Goal: Task Accomplishment & Management: Use online tool/utility

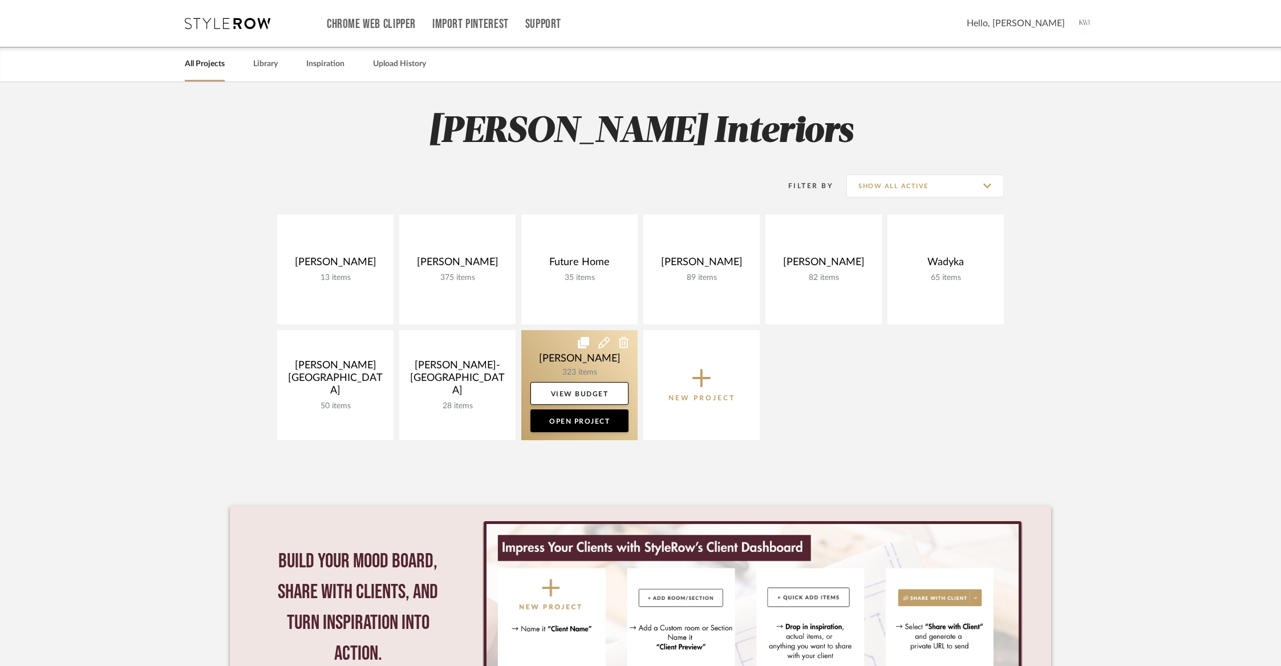
click at [569, 355] on link at bounding box center [579, 385] width 116 height 110
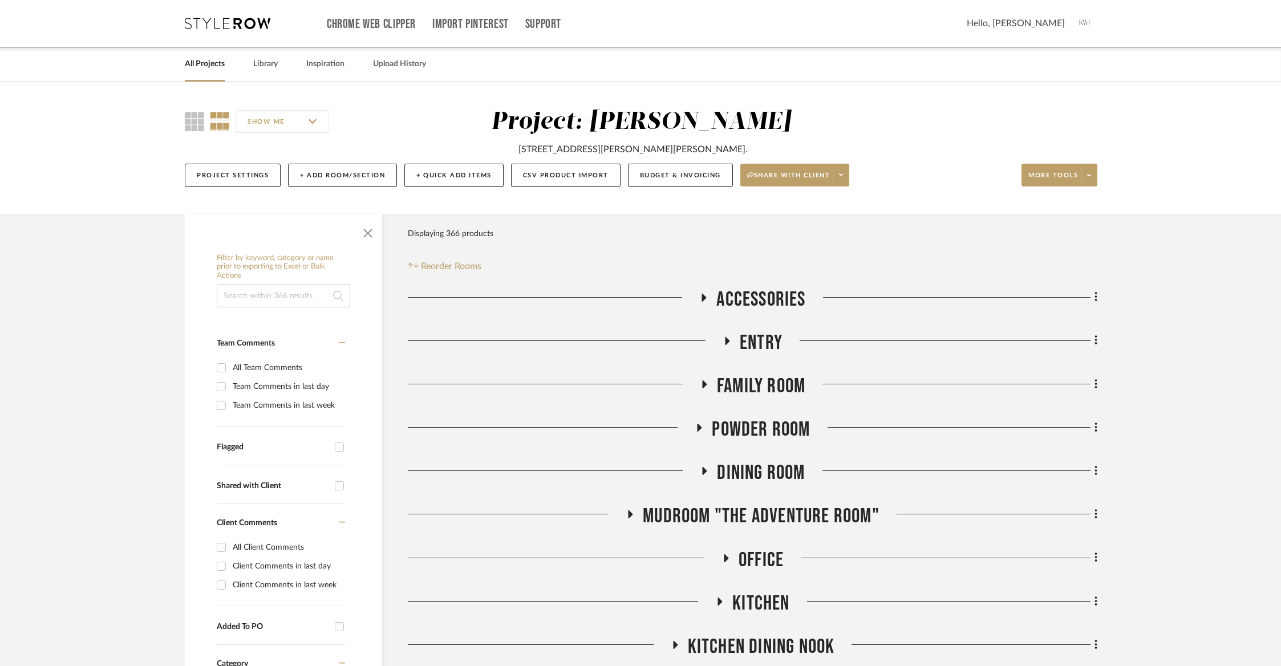
click at [210, 64] on link "All Projects" at bounding box center [205, 63] width 40 height 15
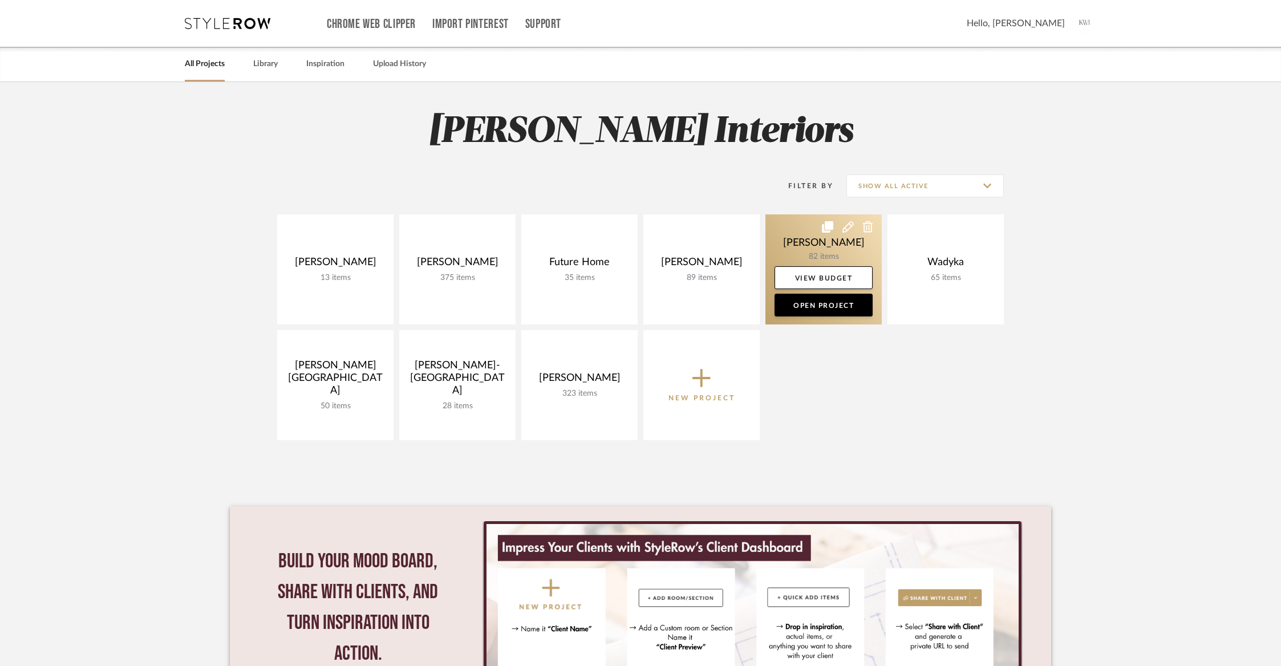
click at [822, 243] on link at bounding box center [824, 269] width 116 height 110
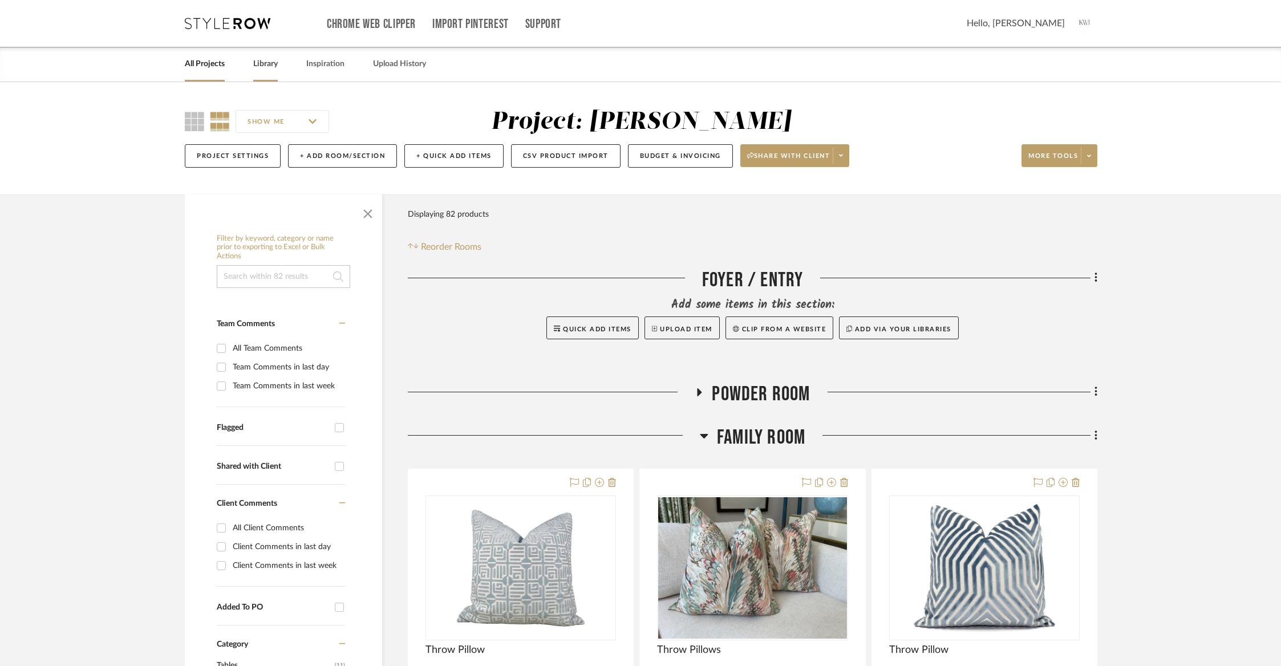
click at [264, 57] on link "Library" at bounding box center [265, 63] width 25 height 15
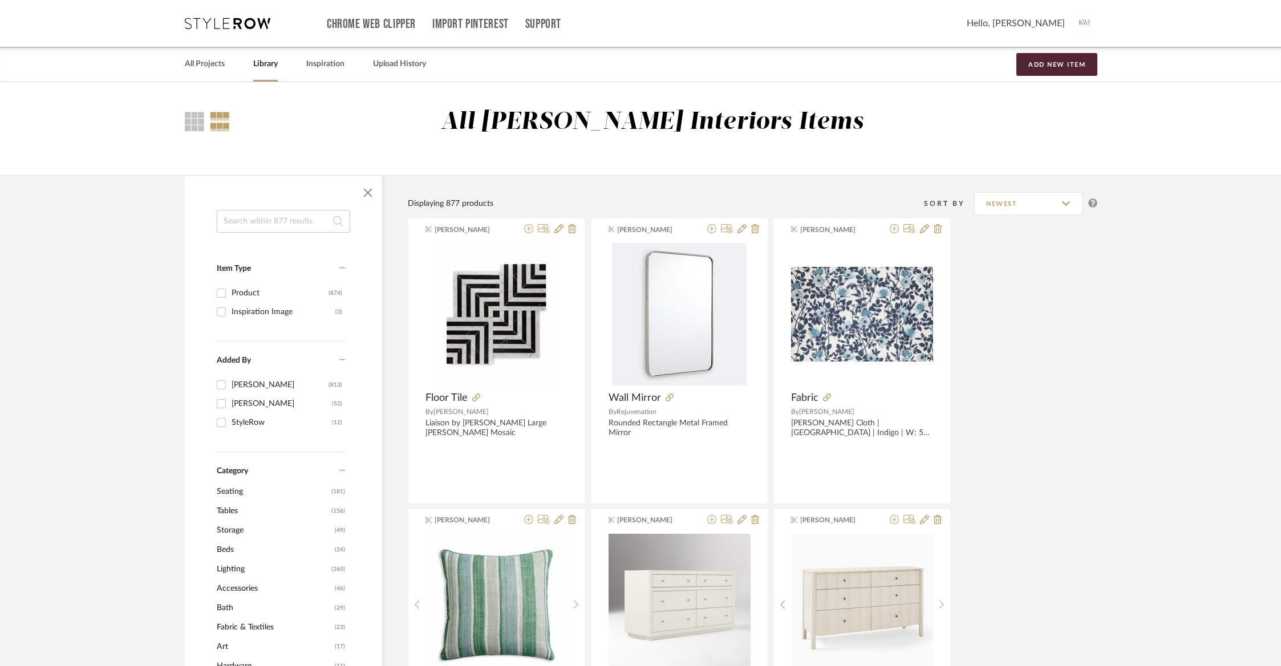
click at [281, 218] on input at bounding box center [283, 221] width 133 height 23
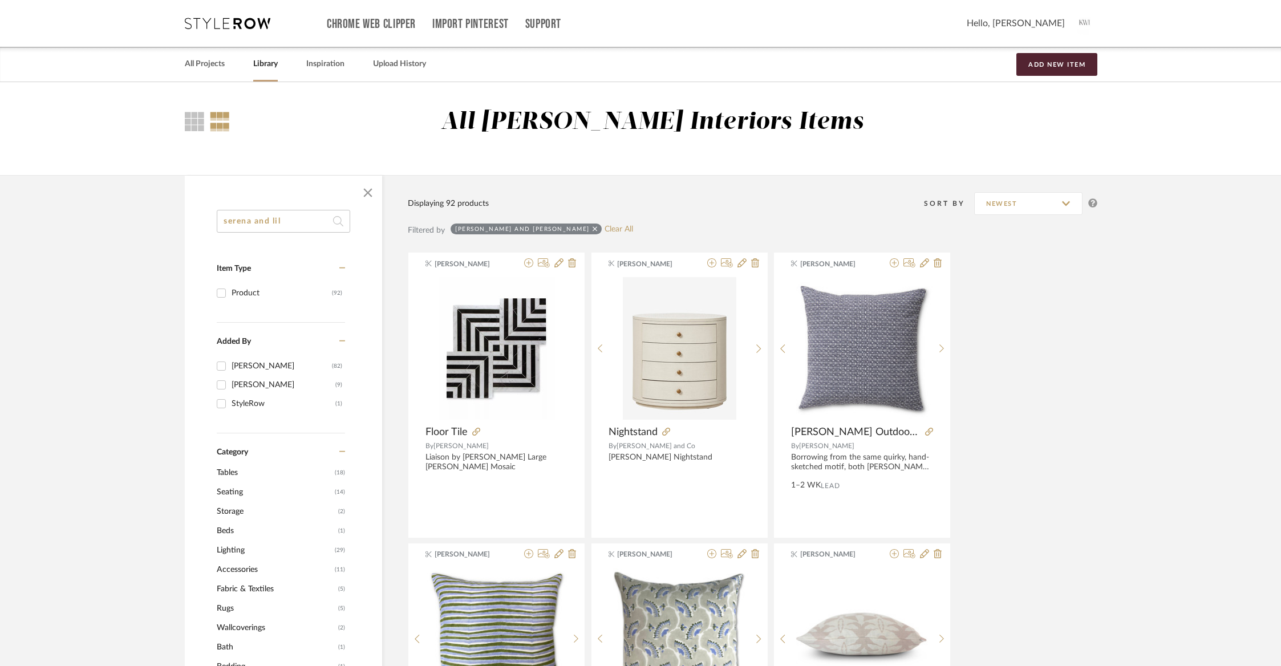
type input "serena and [PERSON_NAME]"
drag, startPoint x: 267, startPoint y: 220, endPoint x: 146, endPoint y: 193, distance: 123.9
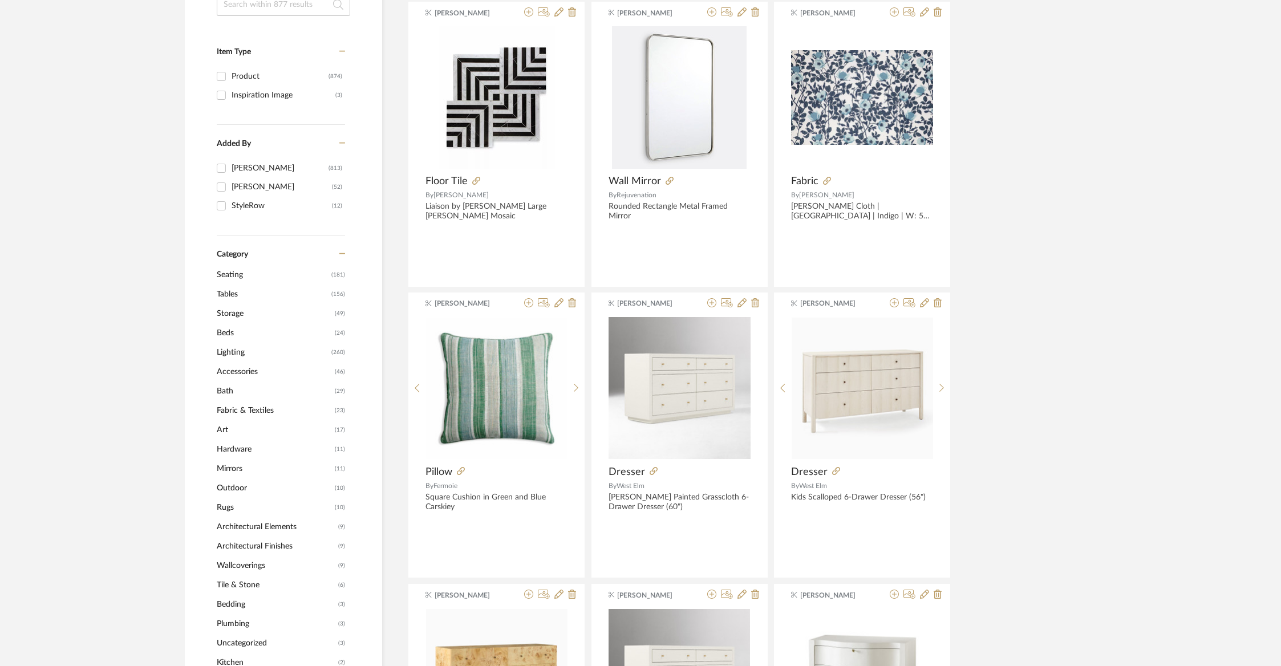
scroll to position [952, 0]
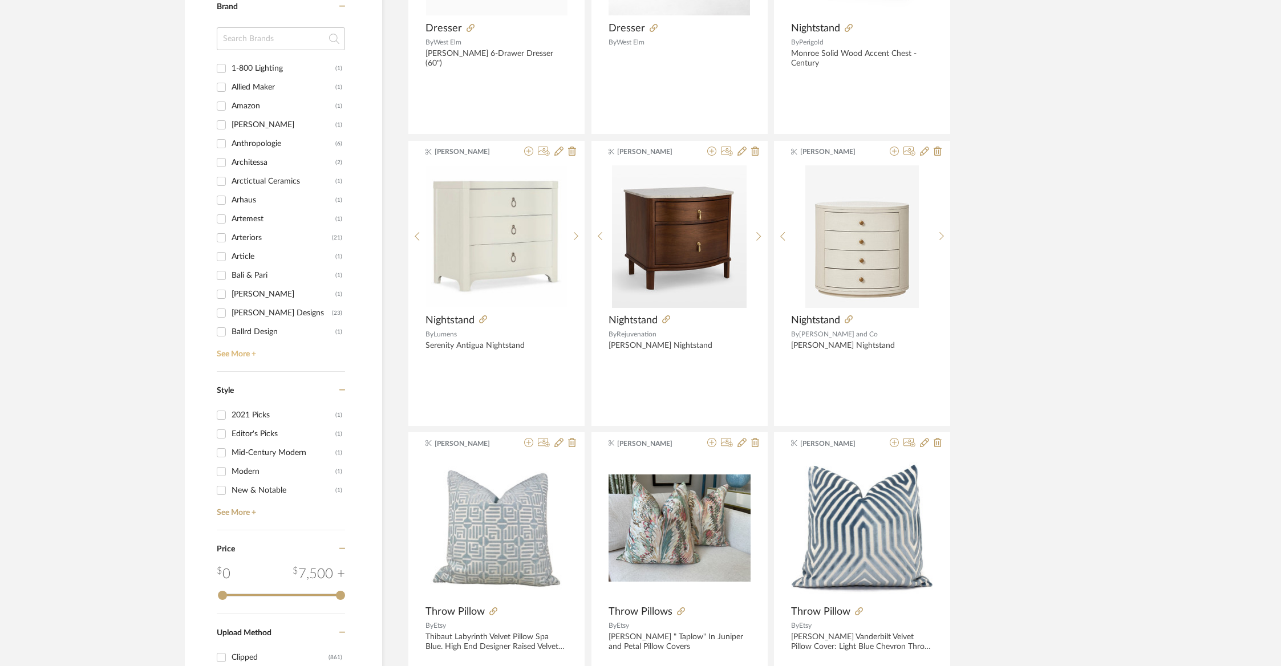
click at [245, 351] on link "See More +" at bounding box center [279, 350] width 131 height 18
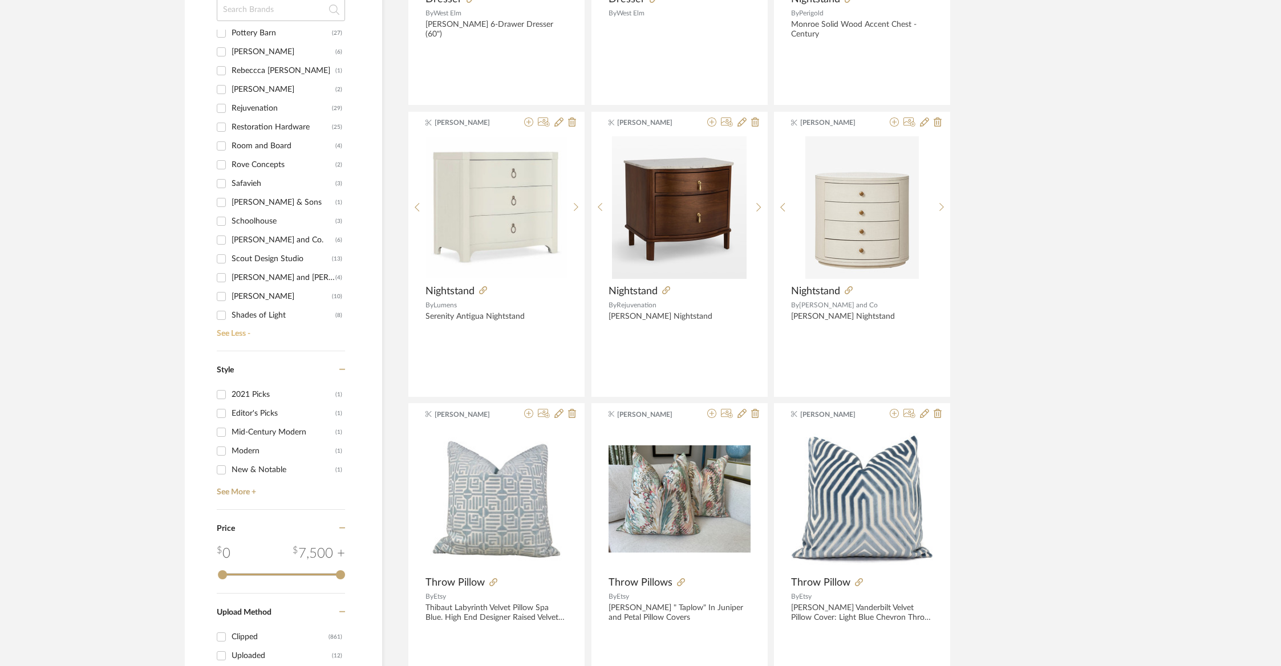
scroll to position [2079, 0]
click at [234, 268] on div "[PERSON_NAME] and [PERSON_NAME]" at bounding box center [284, 275] width 104 height 18
click at [230, 268] on input "[PERSON_NAME] and [PERSON_NAME] (4)" at bounding box center [221, 275] width 18 height 18
checkbox input "true"
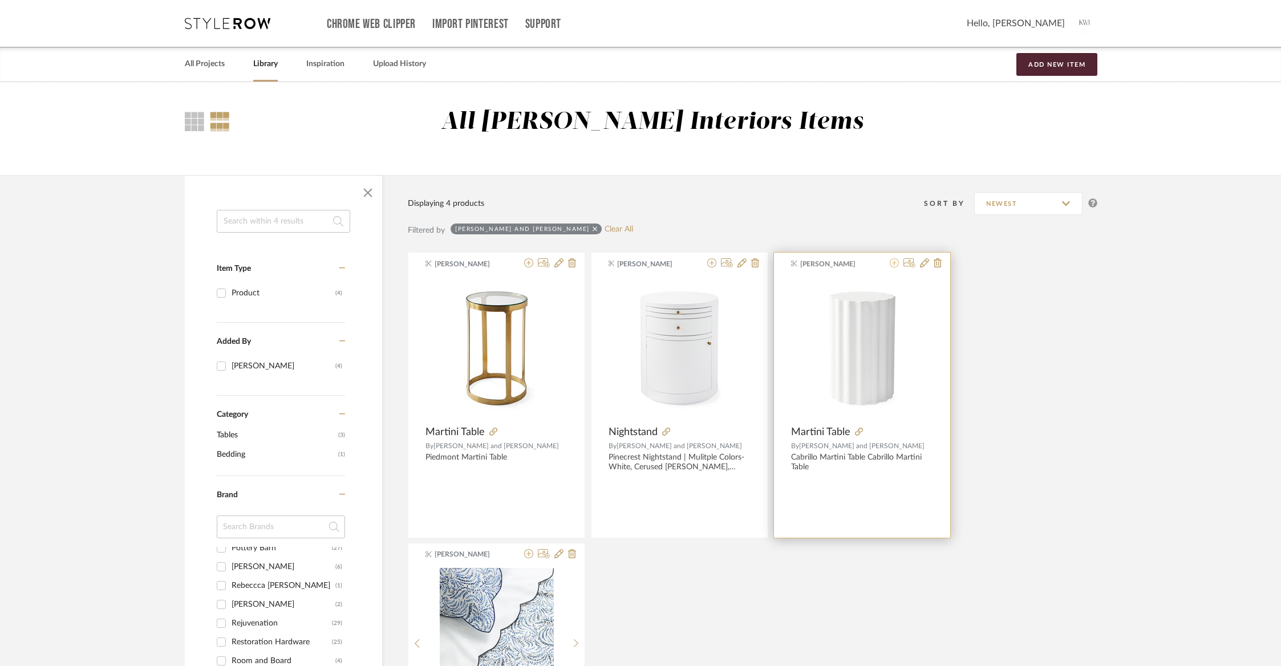
click at [894, 260] on icon at bounding box center [894, 262] width 9 height 9
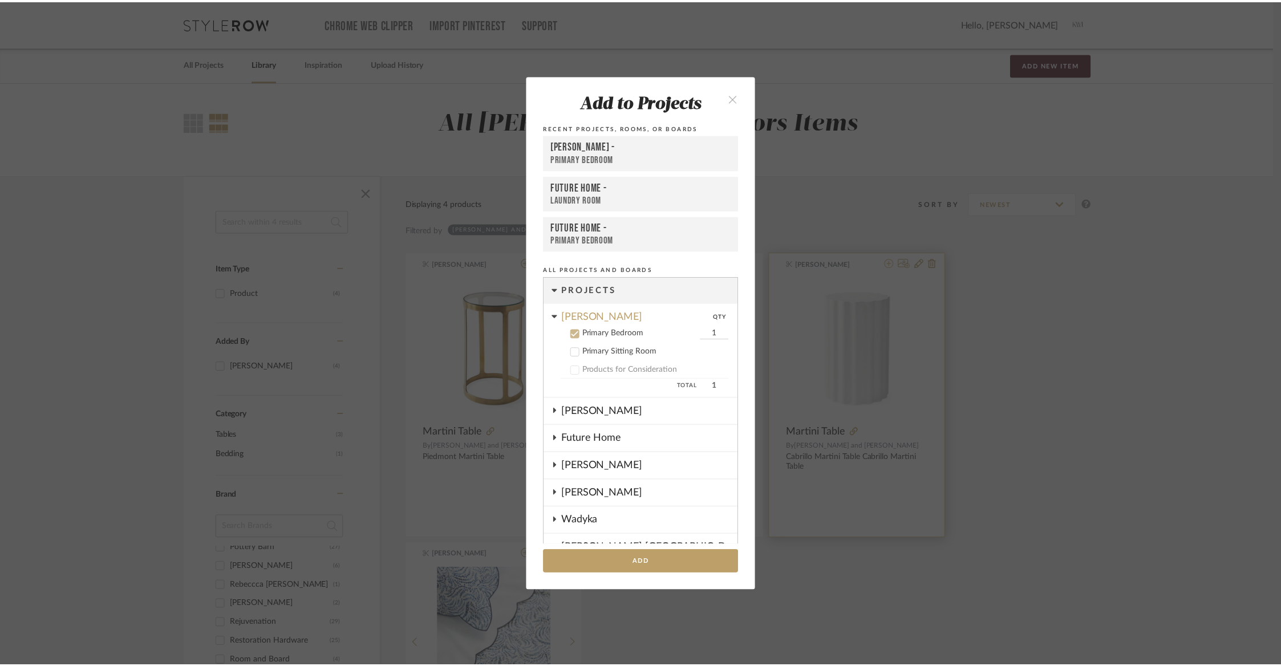
scroll to position [46, 0]
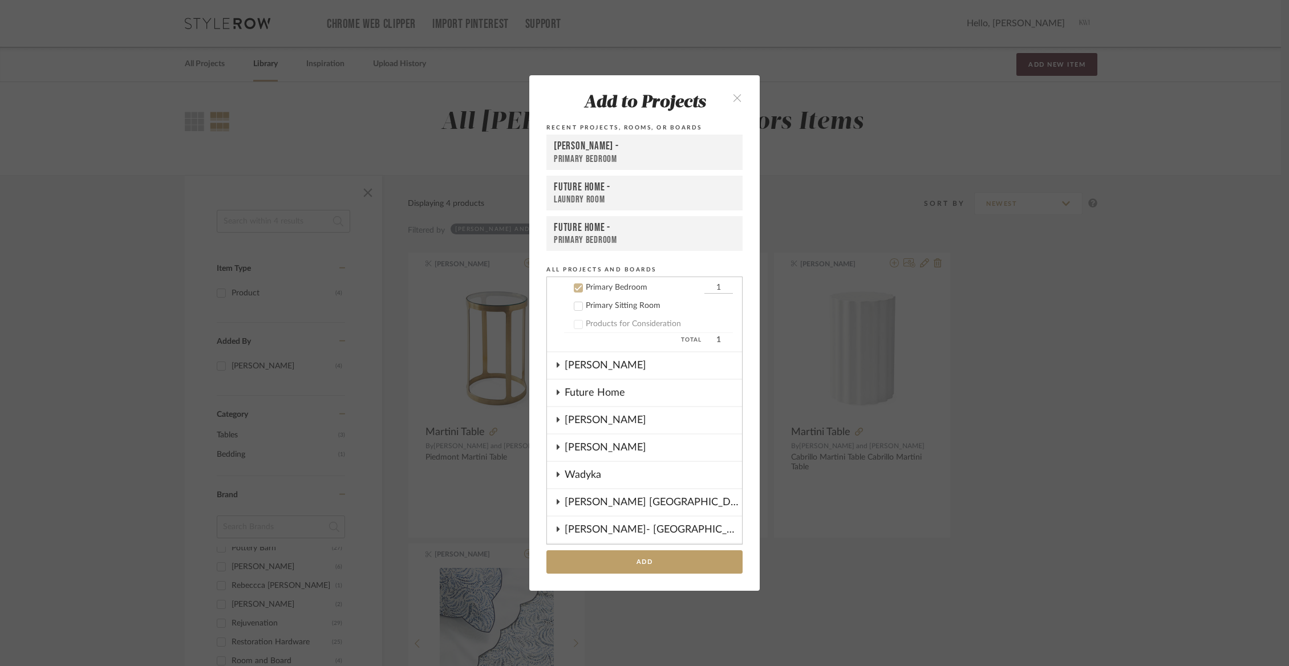
click at [597, 444] on div "[PERSON_NAME]" at bounding box center [653, 448] width 177 height 26
click at [579, 285] on label "Primary Bedroom 1" at bounding box center [648, 287] width 169 height 11
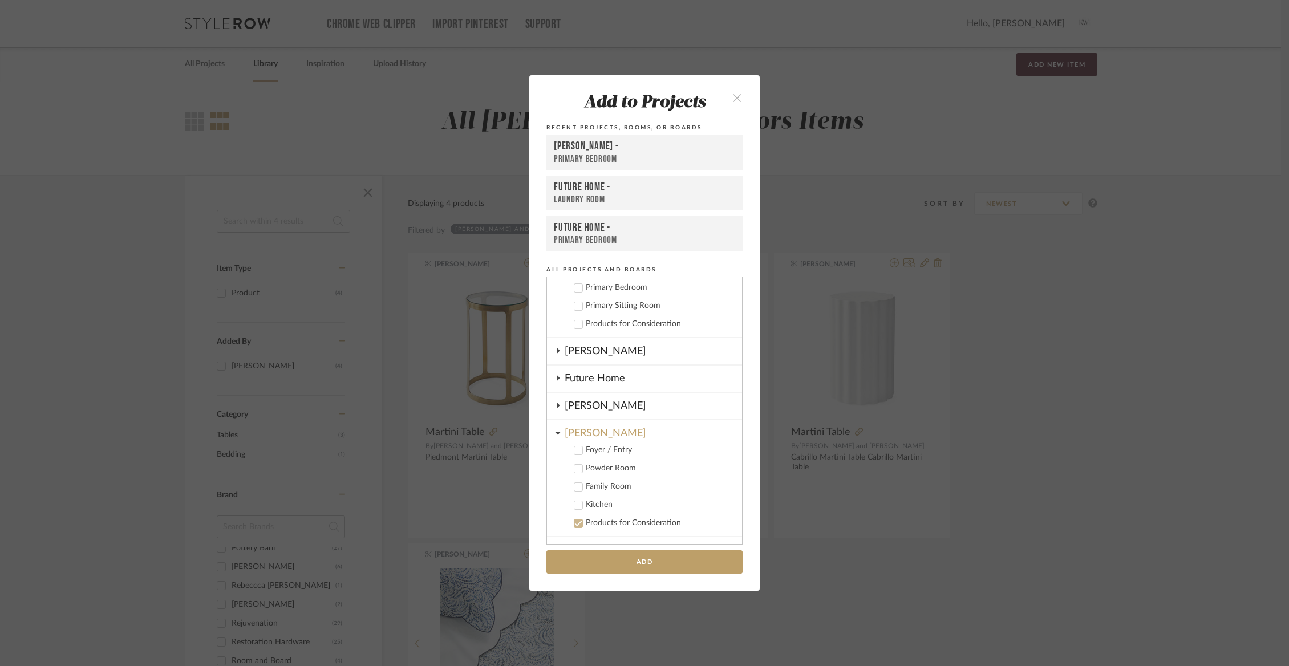
click at [593, 468] on div "Powder Room" at bounding box center [659, 469] width 147 height 10
click at [592, 561] on button "Add" at bounding box center [644, 561] width 196 height 23
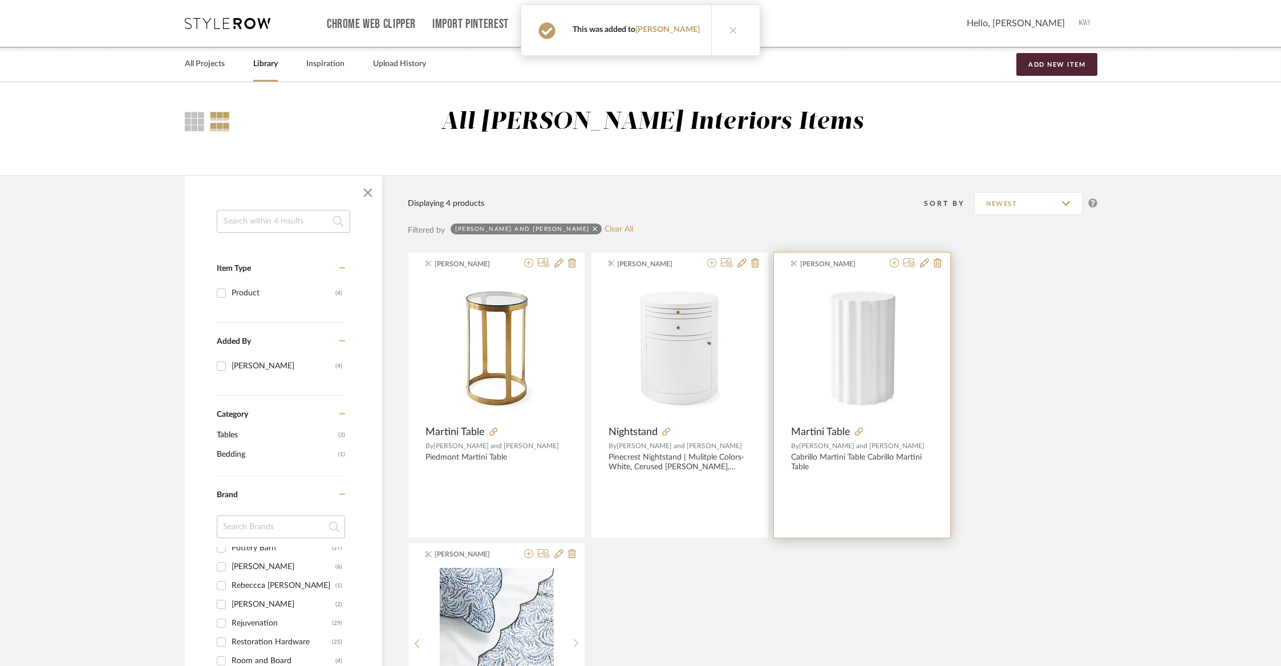
click at [862, 431] on div at bounding box center [892, 432] width 83 height 13
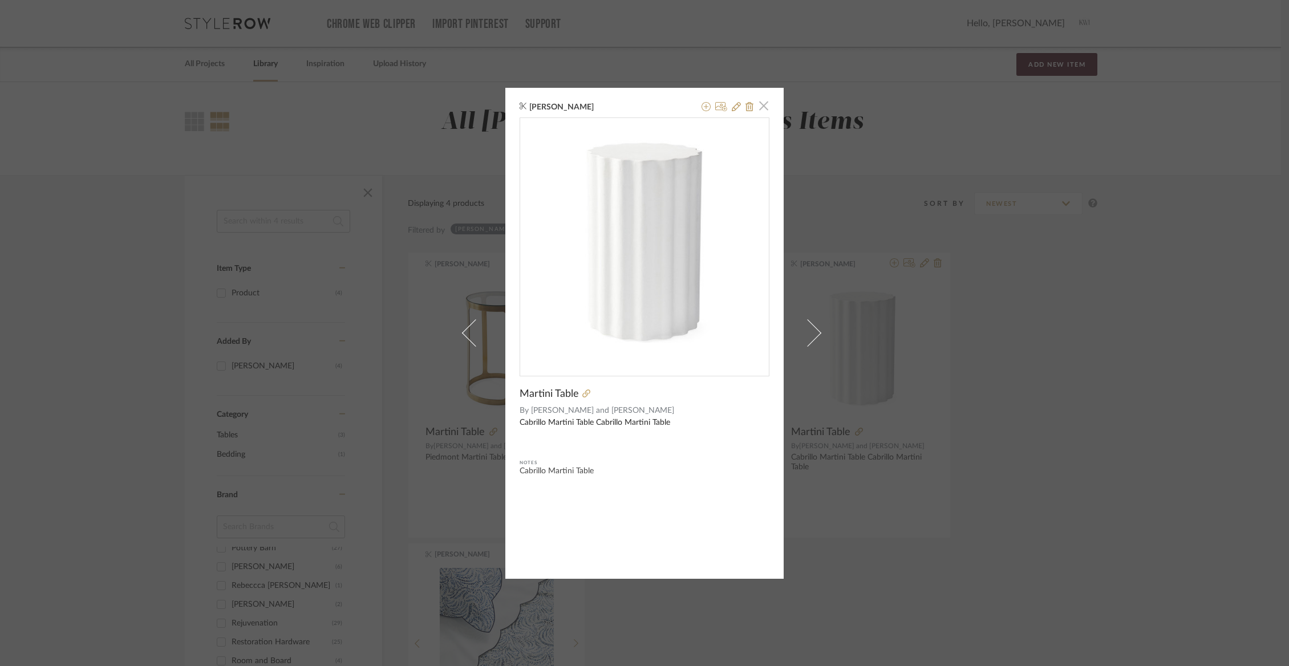
click at [760, 102] on span "button" at bounding box center [763, 106] width 23 height 23
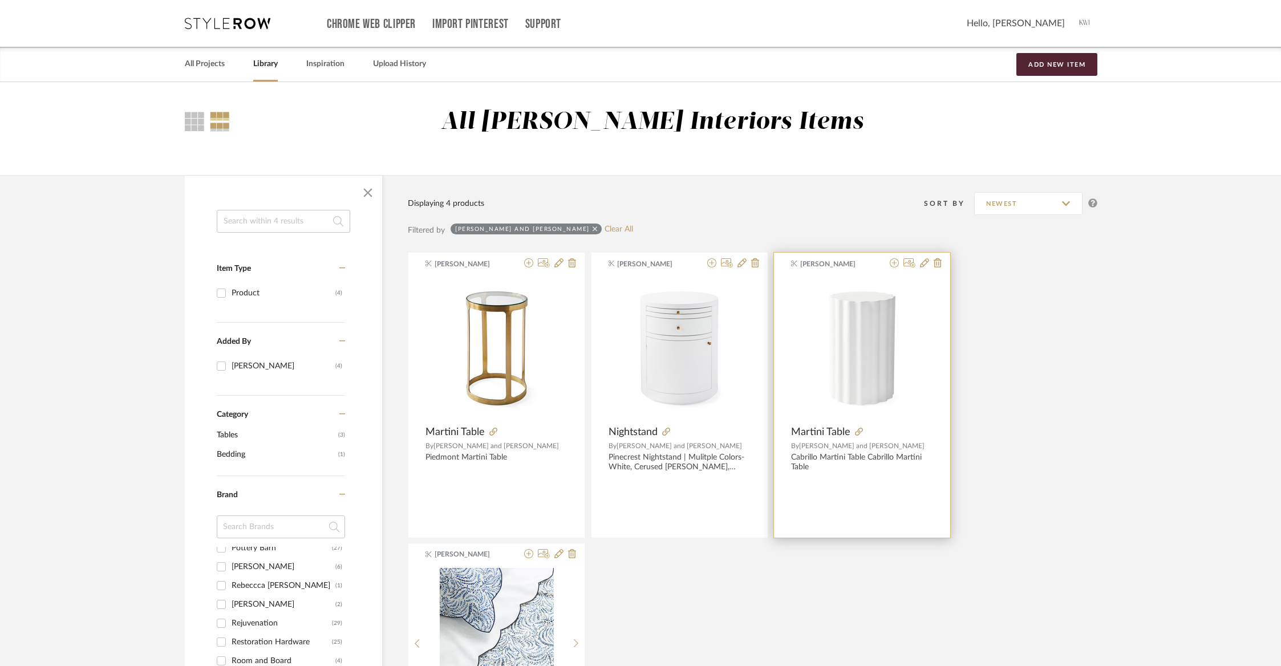
click at [856, 425] on div "[PERSON_NAME] Martini Table By [PERSON_NAME] and [PERSON_NAME] Martini Table Ca…" at bounding box center [862, 395] width 176 height 285
click at [858, 433] on icon at bounding box center [859, 432] width 8 height 8
click at [214, 66] on link "All Projects" at bounding box center [205, 63] width 40 height 15
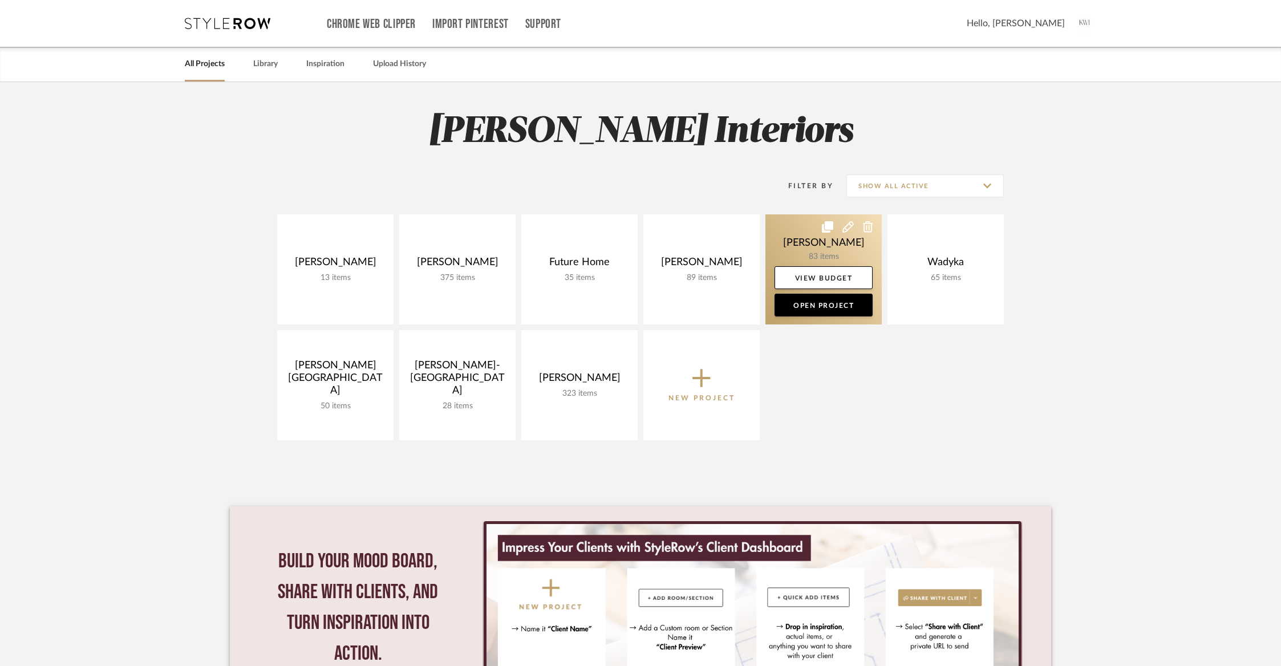
click at [828, 249] on link at bounding box center [824, 269] width 116 height 110
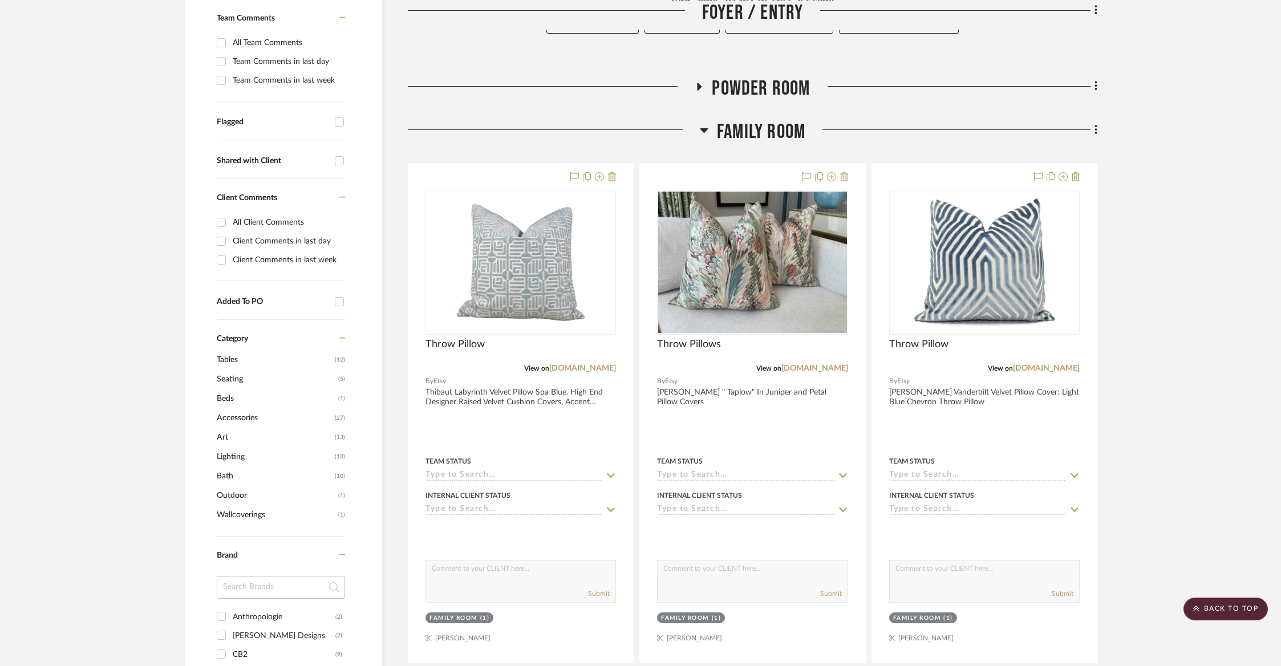
scroll to position [305, 0]
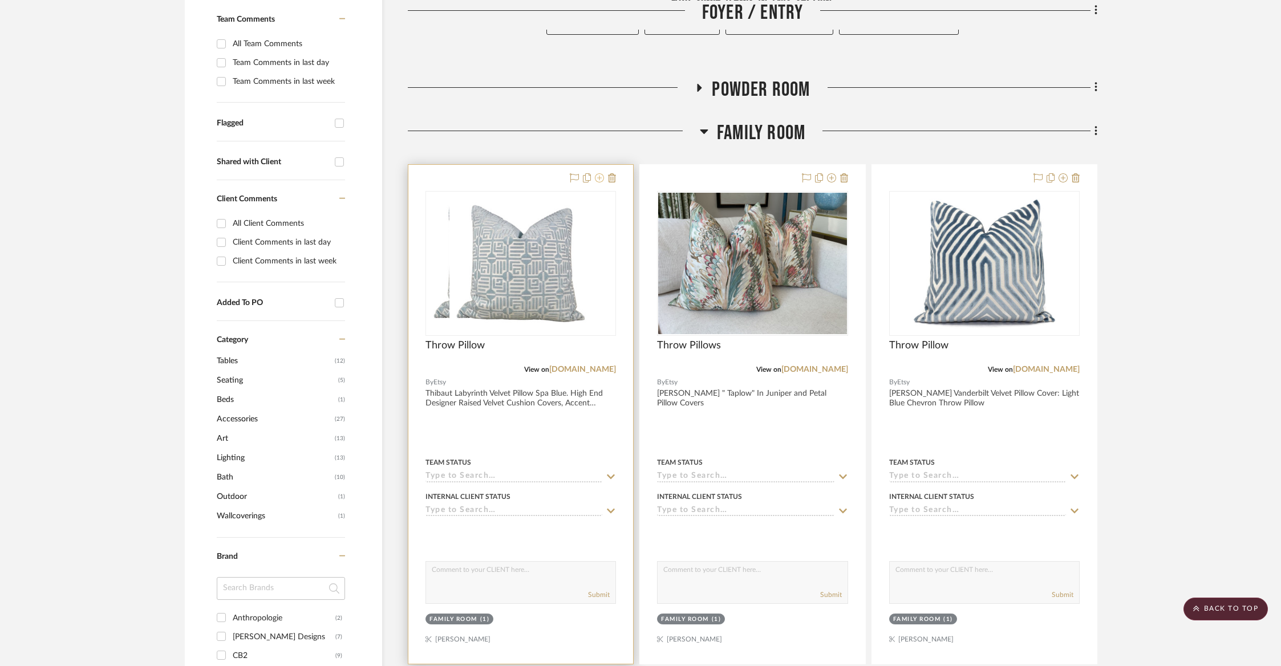
click at [601, 175] on icon at bounding box center [599, 177] width 9 height 9
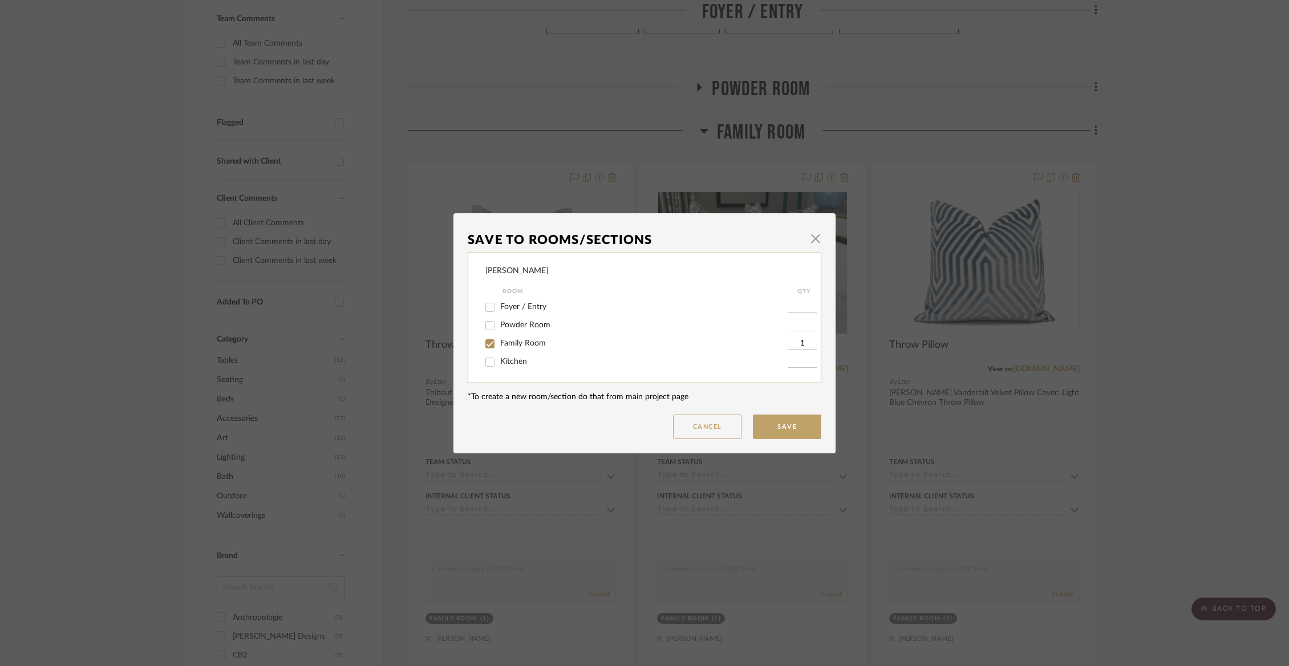
click at [500, 343] on span "Family Room" at bounding box center [523, 343] width 46 height 8
click at [499, 343] on input "Family Room" at bounding box center [490, 344] width 18 height 18
checkbox input "false"
click at [813, 241] on span "button" at bounding box center [815, 239] width 23 height 23
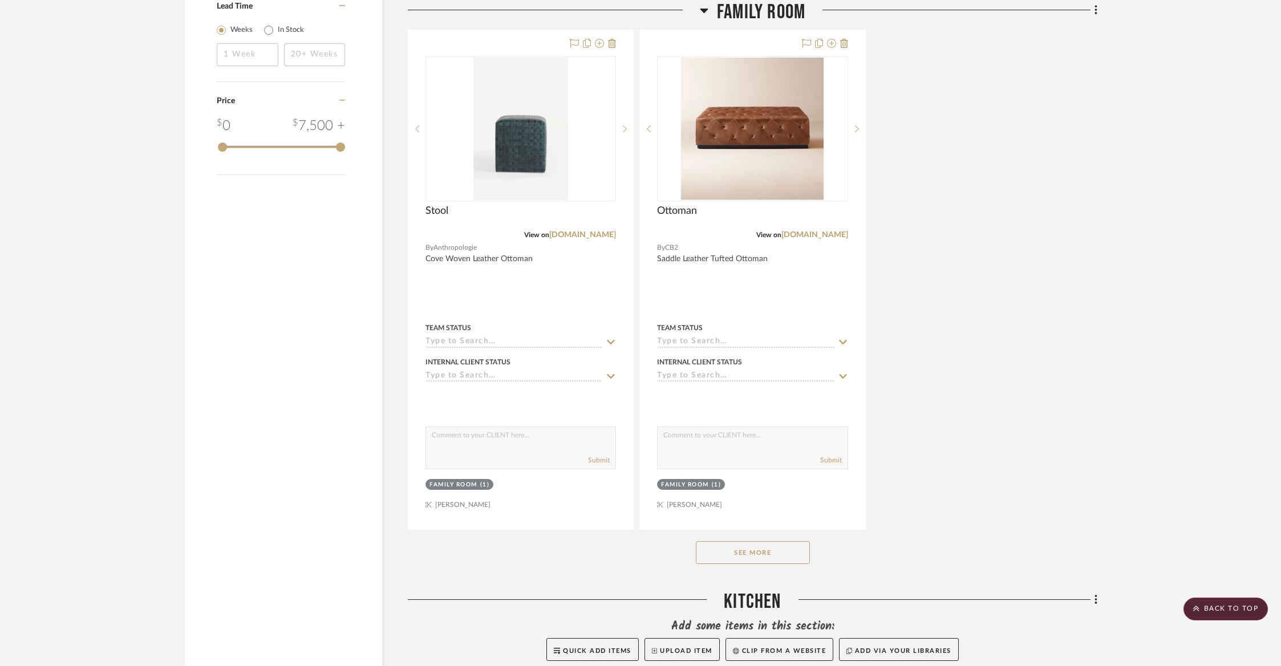
scroll to position [1652, 0]
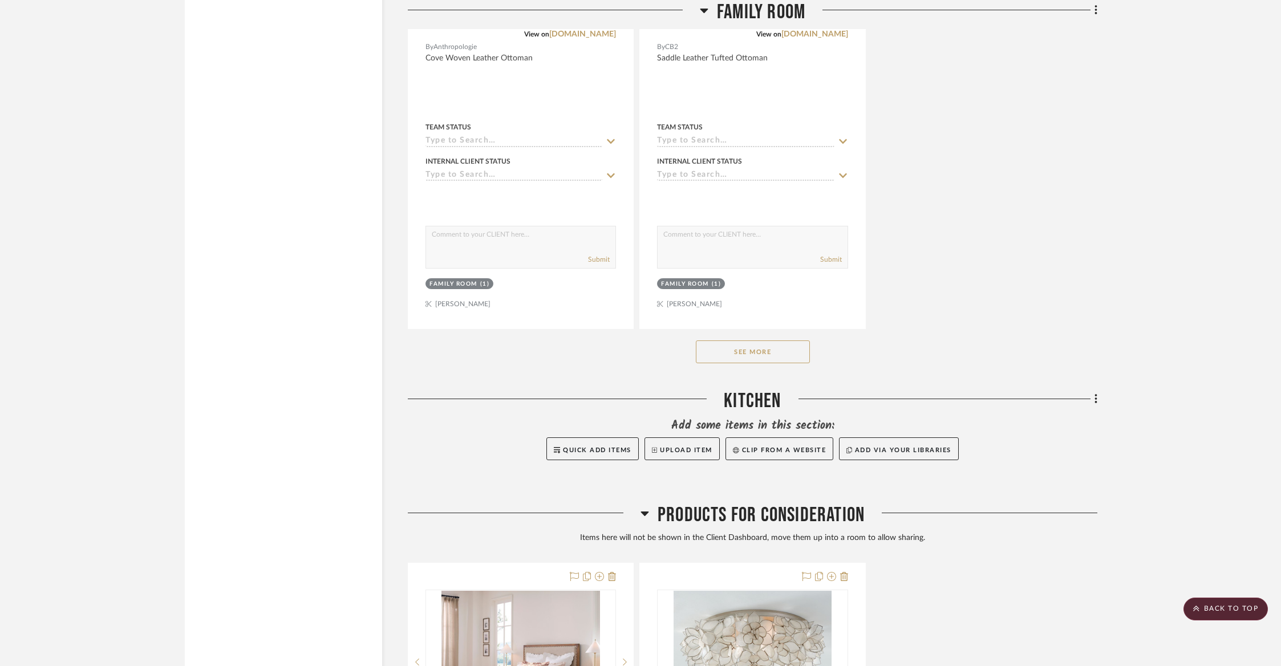
click at [783, 361] on div "See More" at bounding box center [753, 352] width 690 height 46
click at [782, 349] on button "See More" at bounding box center [753, 352] width 114 height 23
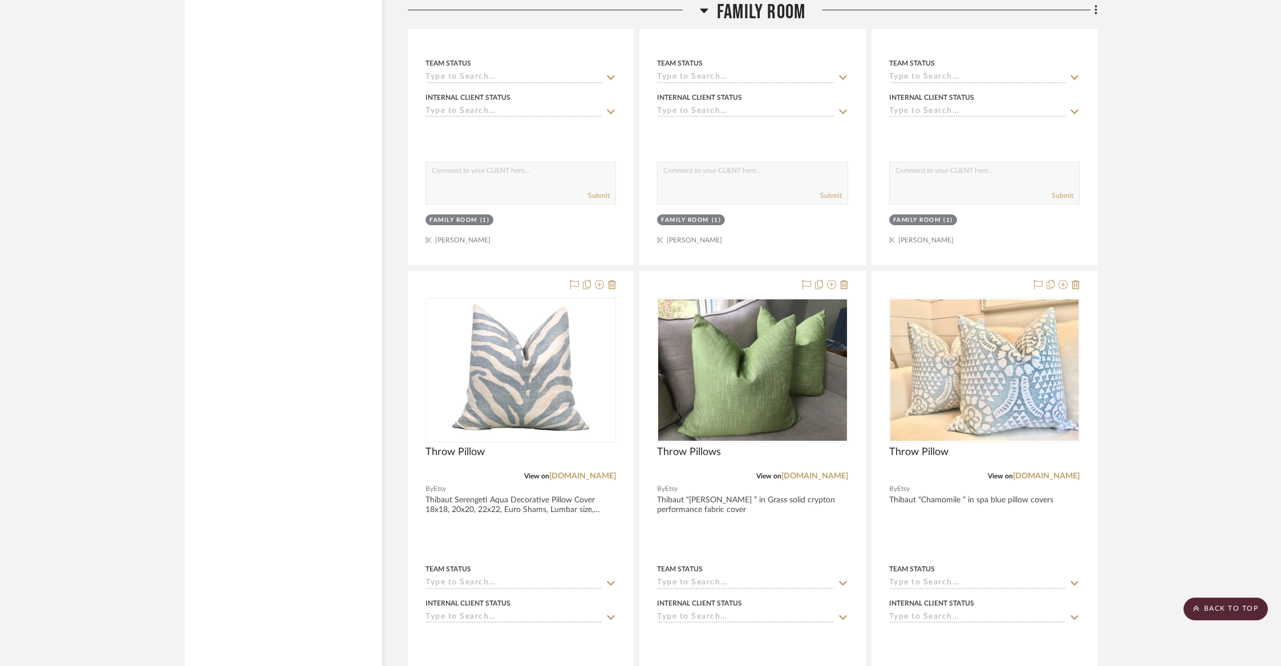
scroll to position [4776, 0]
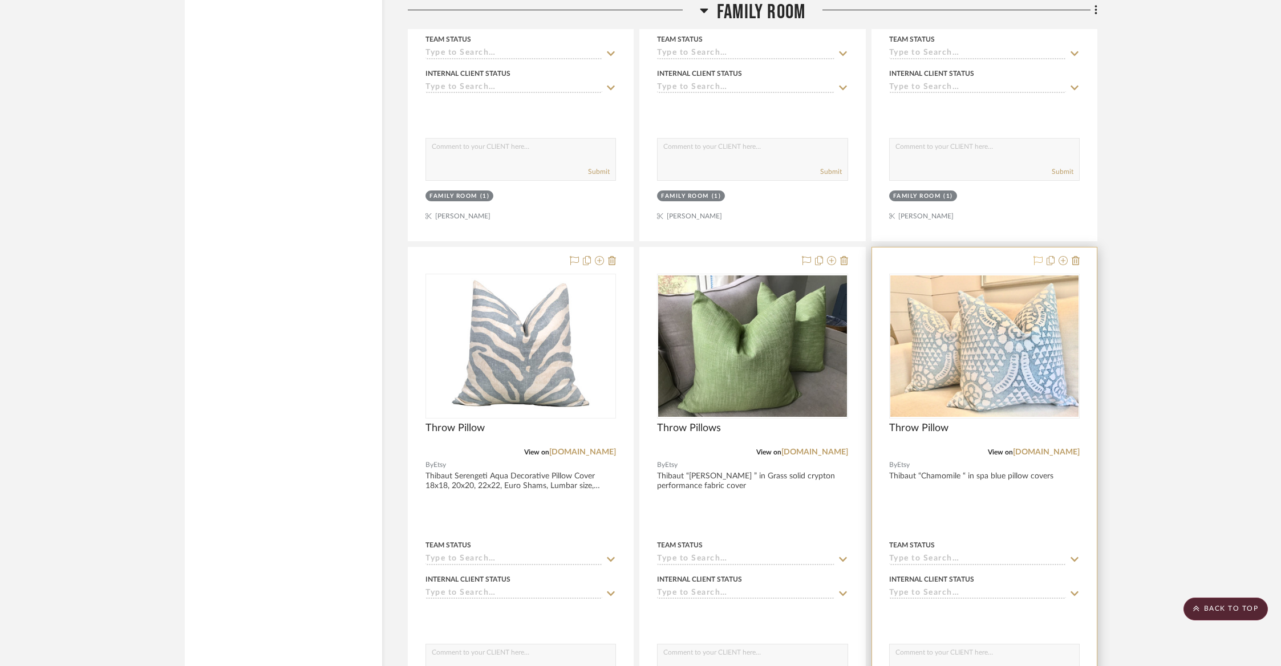
click at [1037, 256] on icon at bounding box center [1038, 260] width 9 height 9
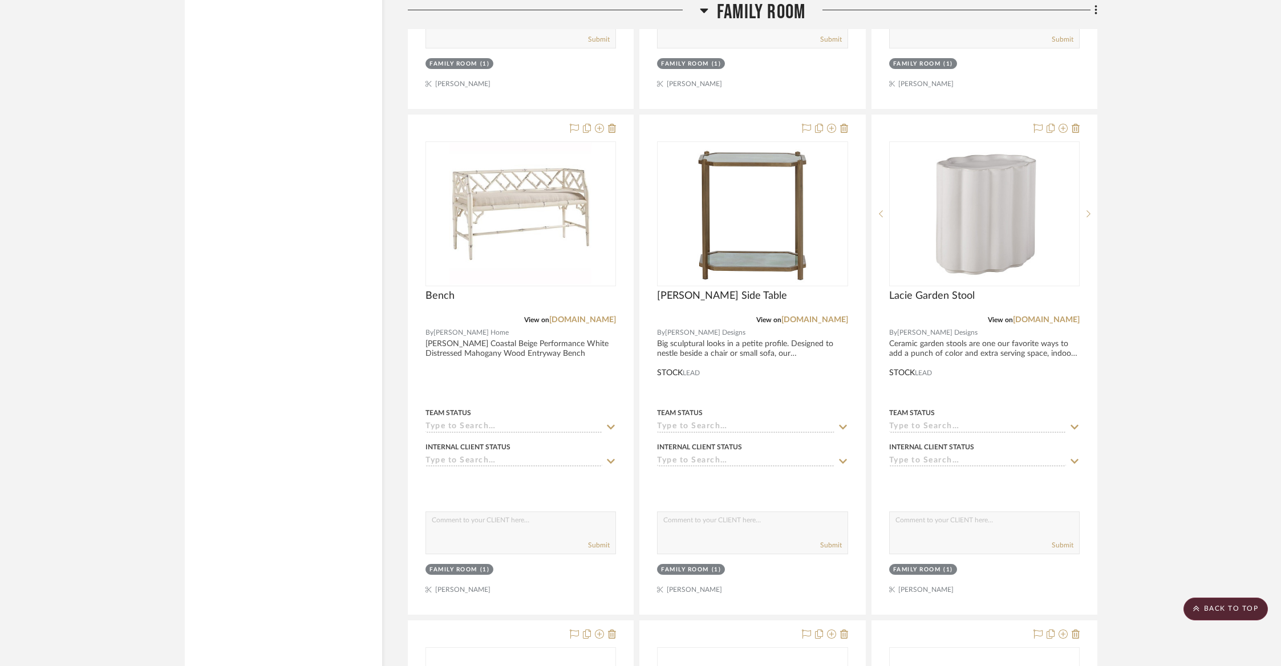
scroll to position [6449, 0]
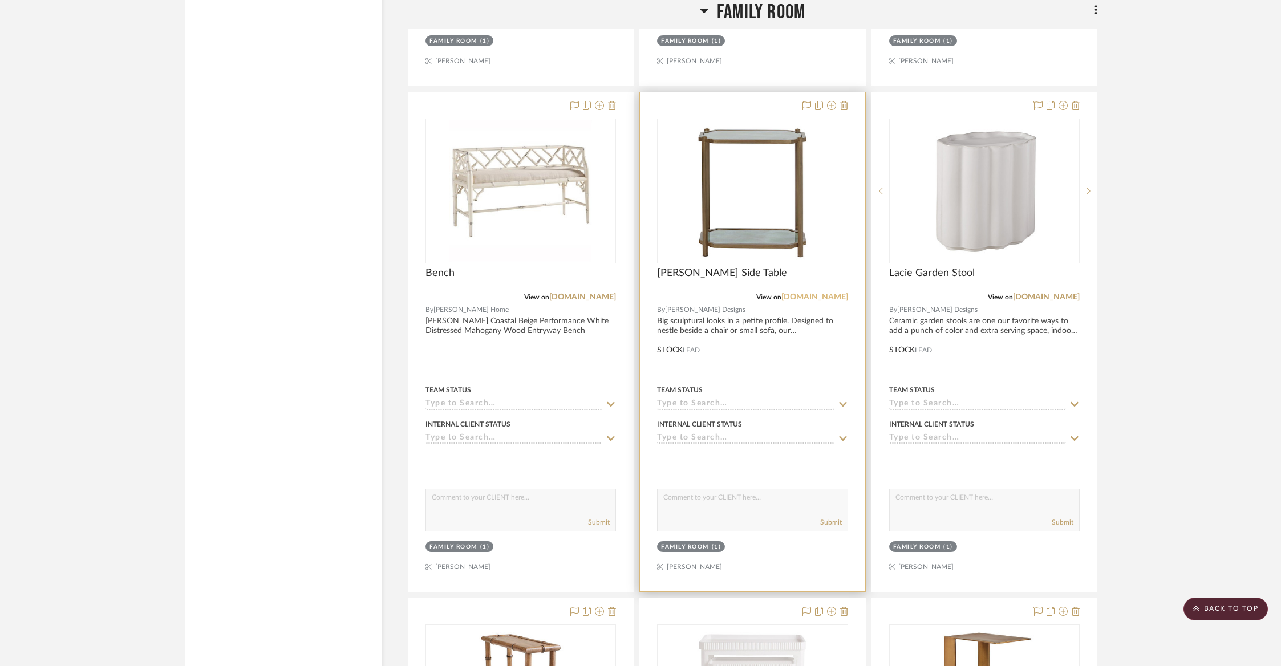
click at [794, 293] on link "[DOMAIN_NAME]" at bounding box center [814, 297] width 67 height 8
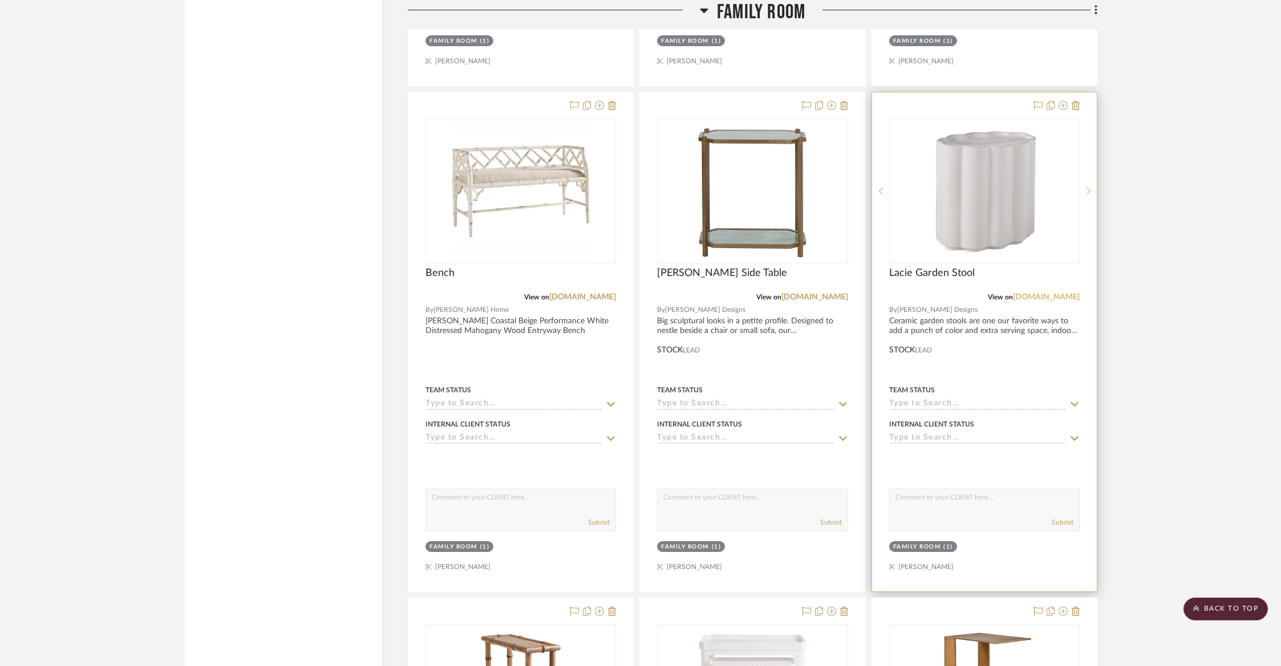
click at [1023, 293] on link "[DOMAIN_NAME]" at bounding box center [1046, 297] width 67 height 8
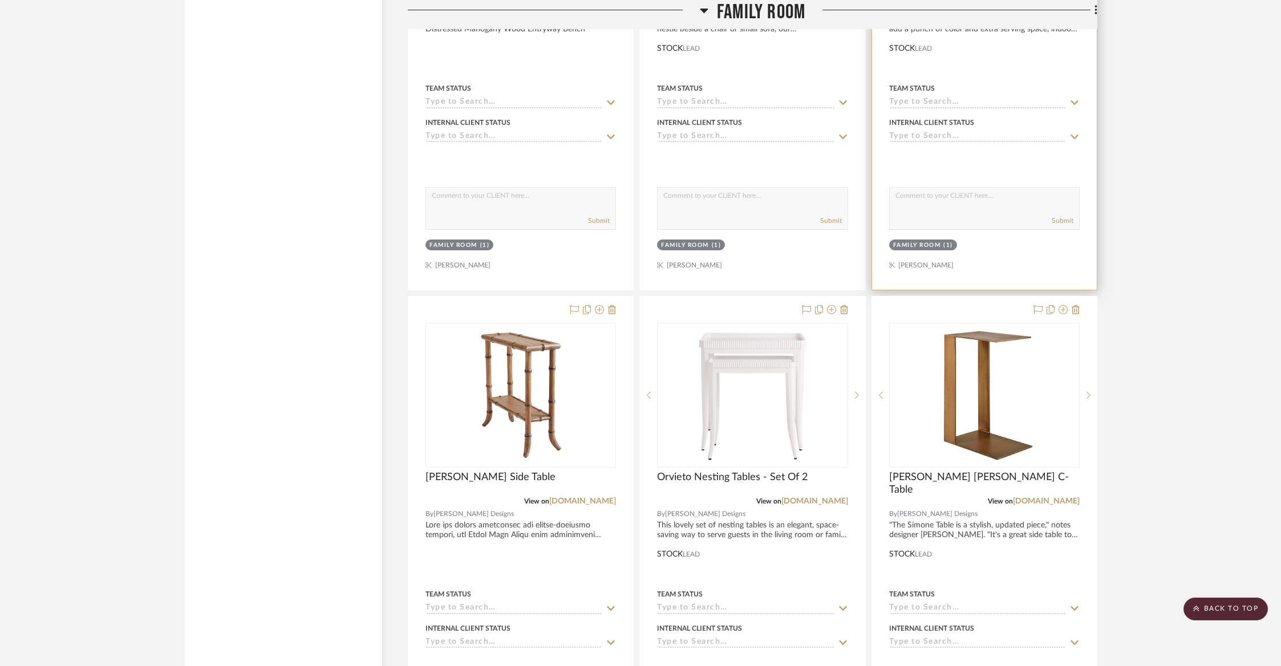
scroll to position [6890, 0]
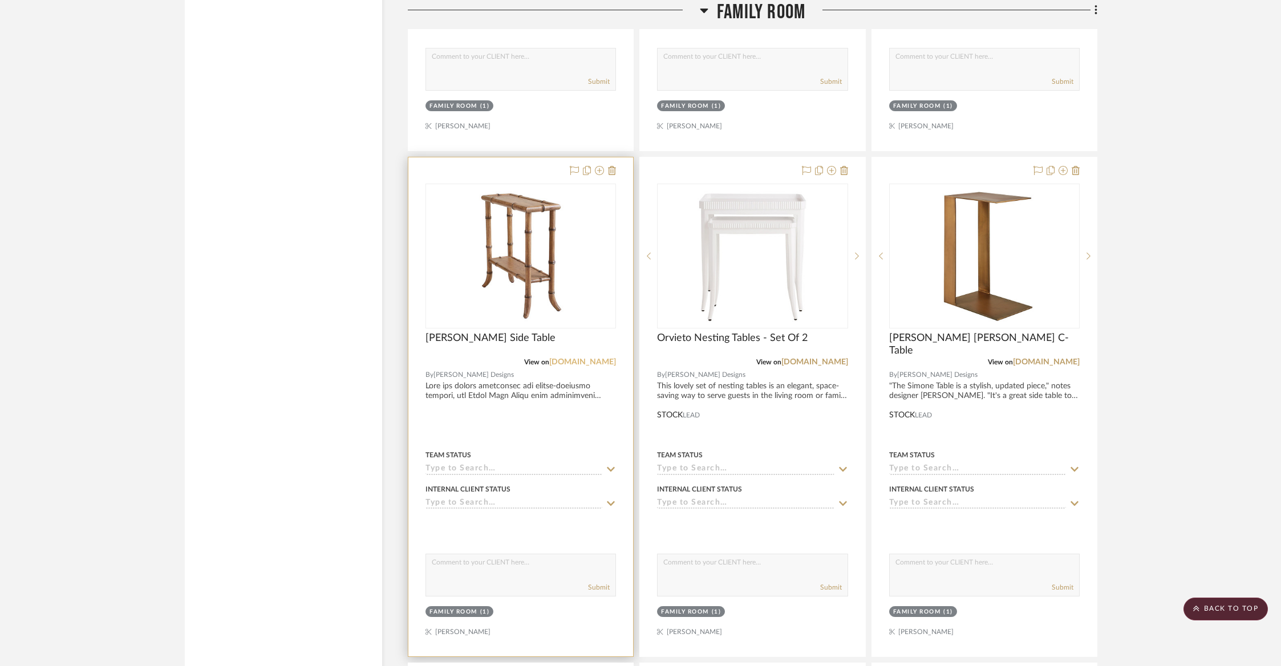
click at [554, 358] on link "[DOMAIN_NAME]" at bounding box center [582, 362] width 67 height 8
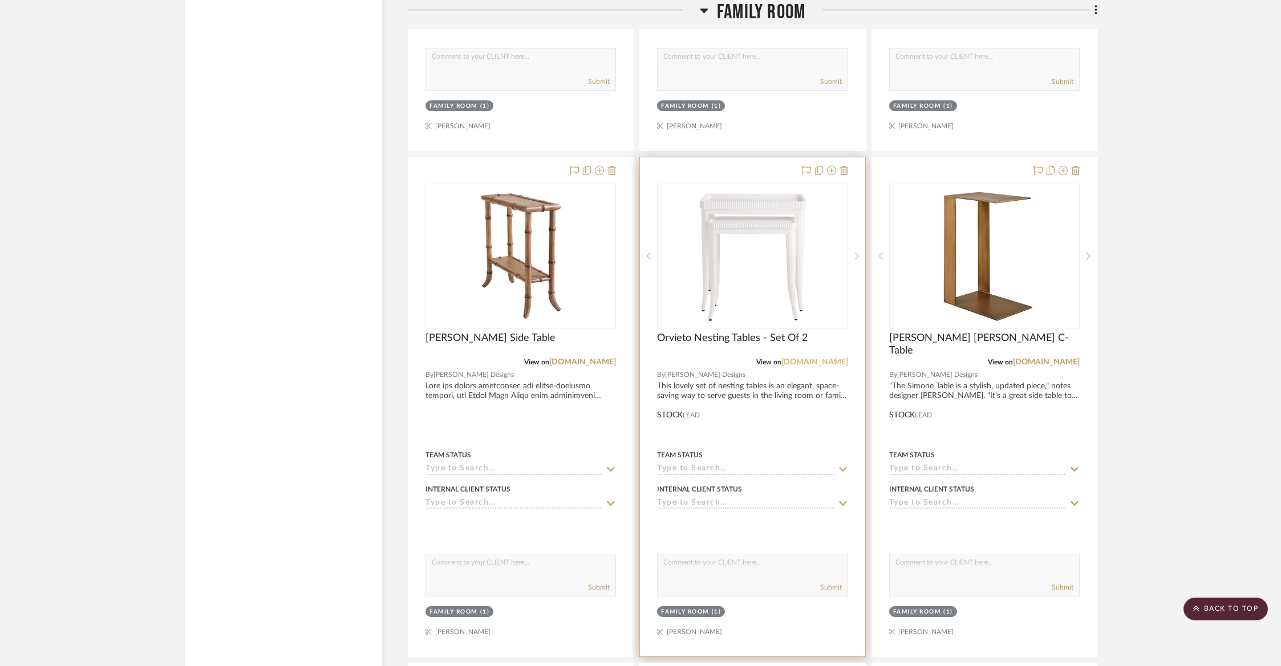
click at [825, 358] on link "[DOMAIN_NAME]" at bounding box center [814, 362] width 67 height 8
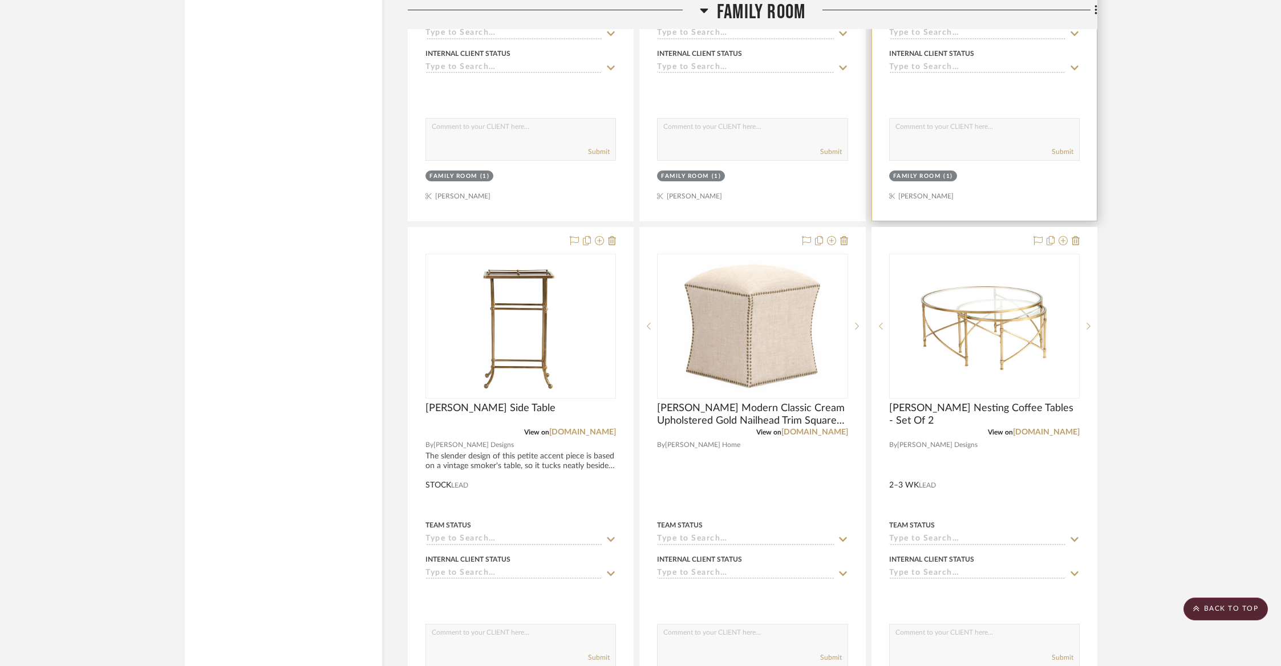
scroll to position [7435, 0]
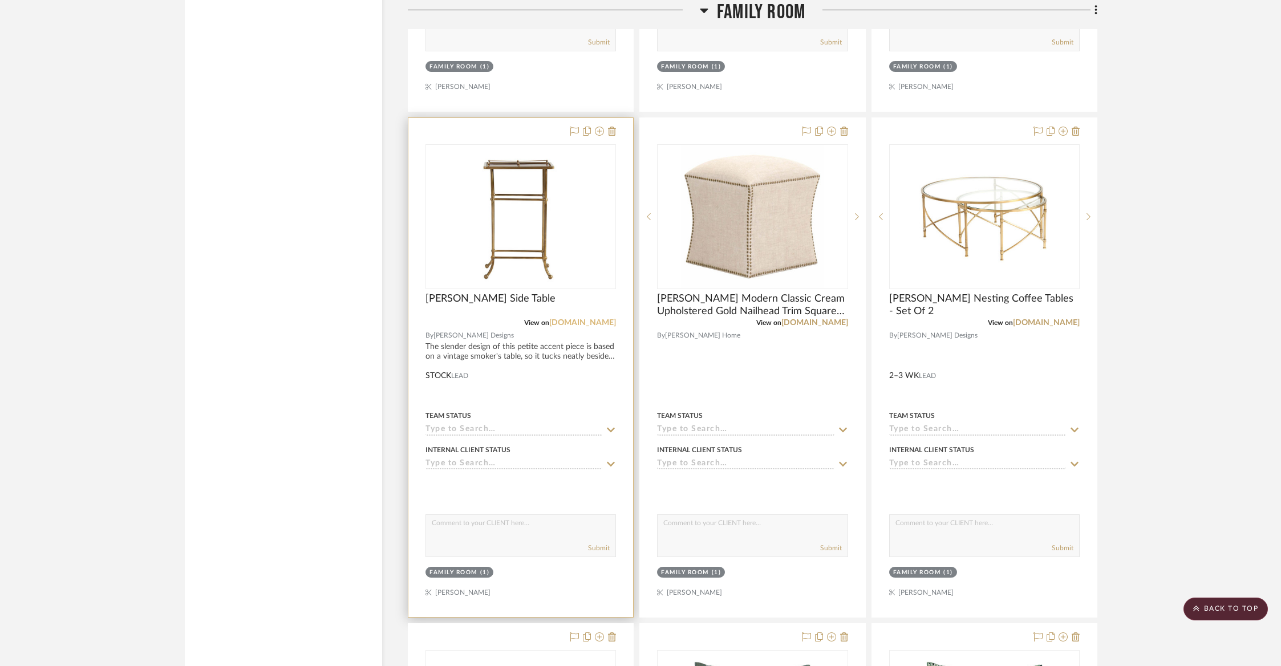
click at [602, 319] on link "[DOMAIN_NAME]" at bounding box center [582, 323] width 67 height 8
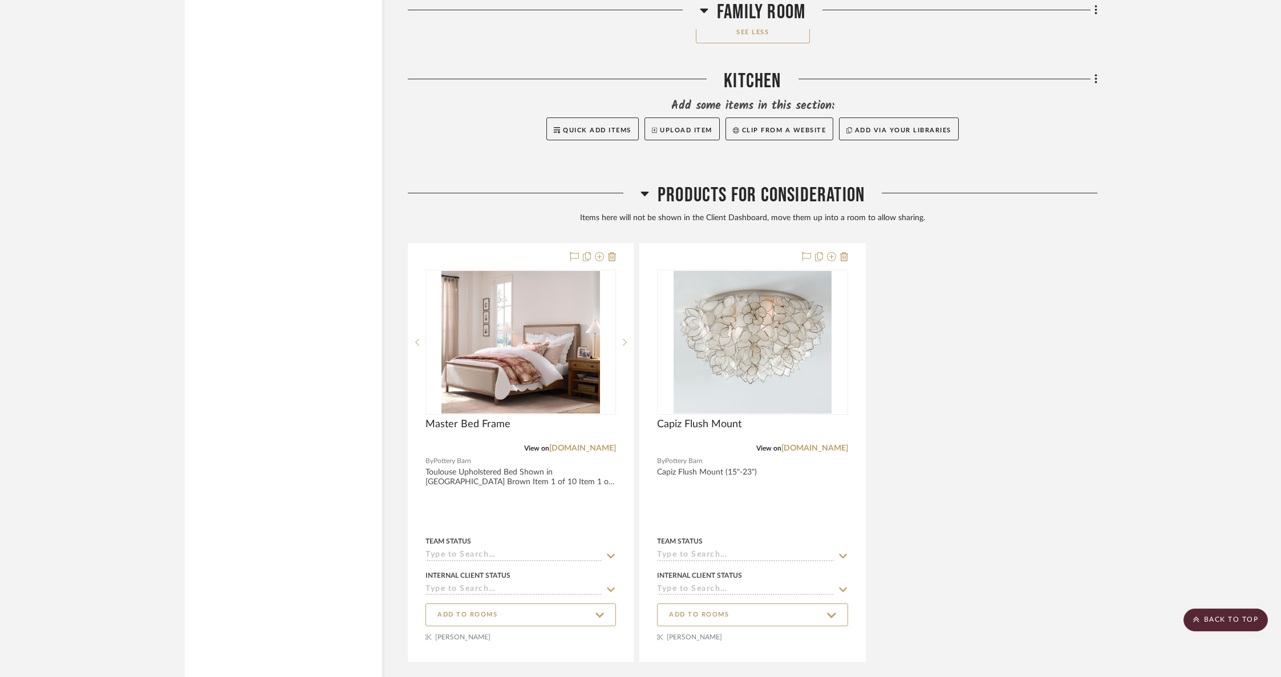
scroll to position [10106, 0]
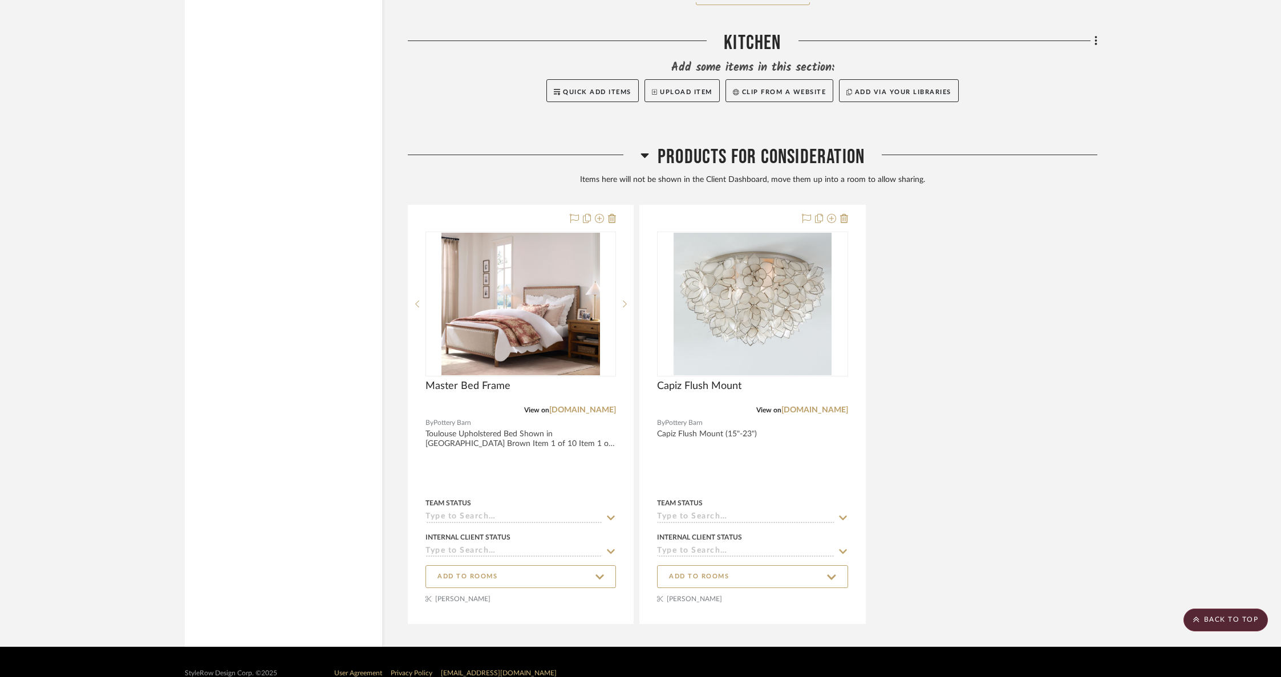
click at [657, 145] on h3 "Products For Consideration" at bounding box center [753, 157] width 224 height 25
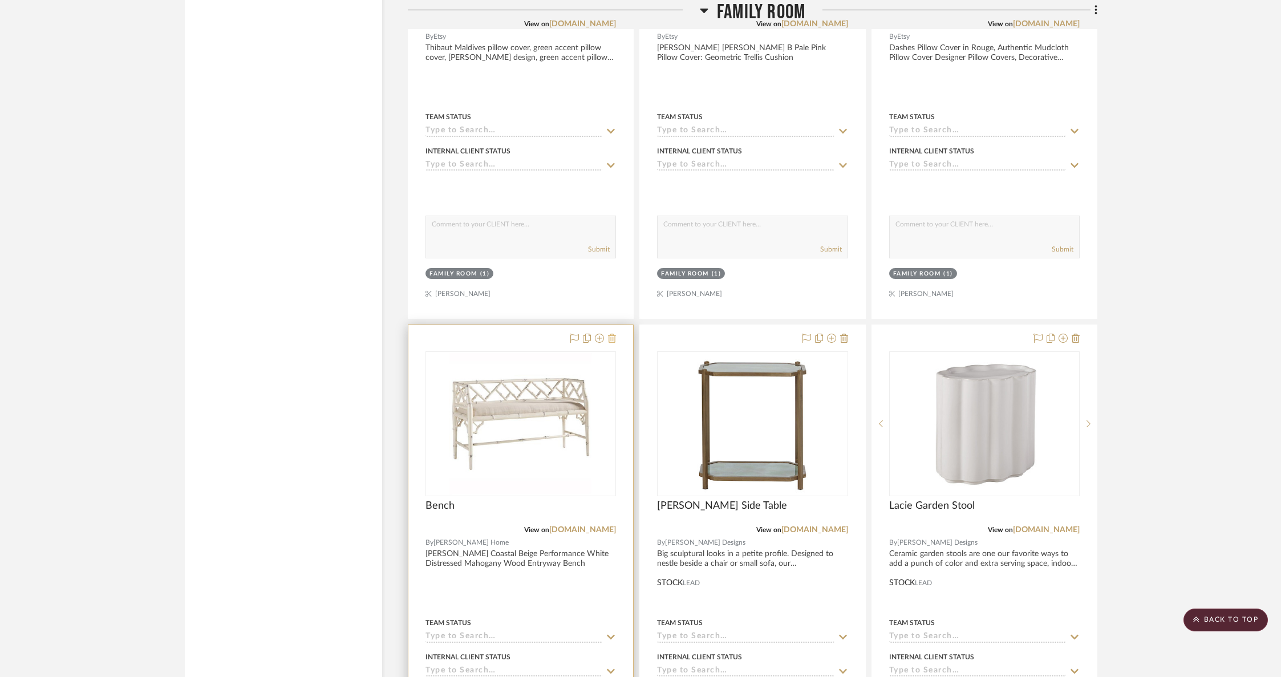
scroll to position [6214, 0]
click at [598, 335] on icon at bounding box center [599, 339] width 9 height 9
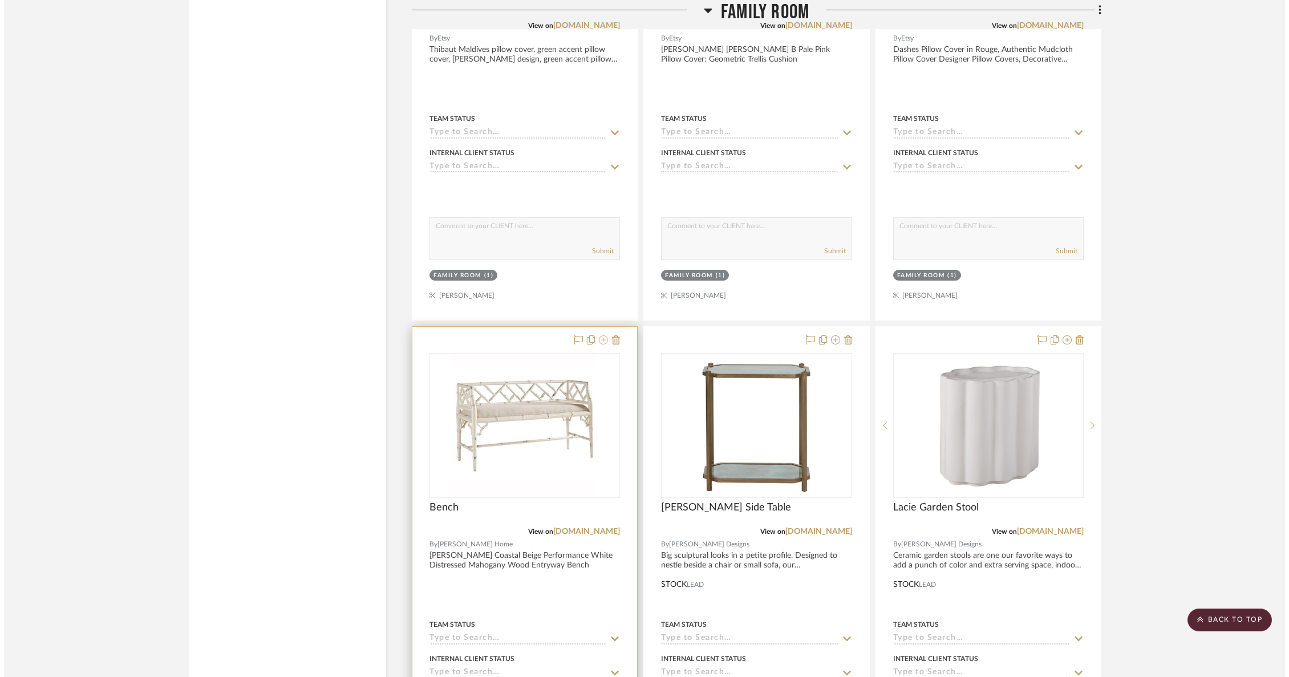
scroll to position [0, 0]
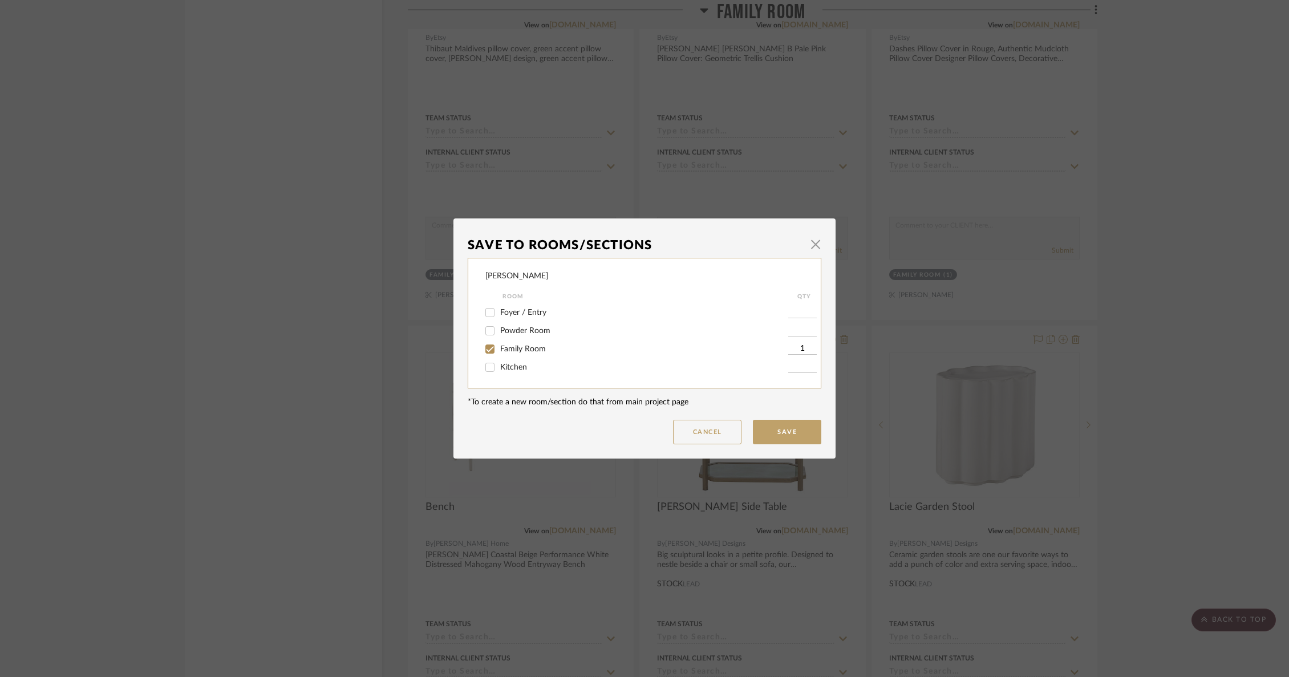
click at [509, 314] on span "Foyer / Entry" at bounding box center [523, 313] width 46 height 8
click at [499, 314] on input "Foyer / Entry" at bounding box center [490, 312] width 18 height 18
checkbox input "true"
type input "1"
click at [503, 351] on span "Family Room" at bounding box center [523, 349] width 46 height 8
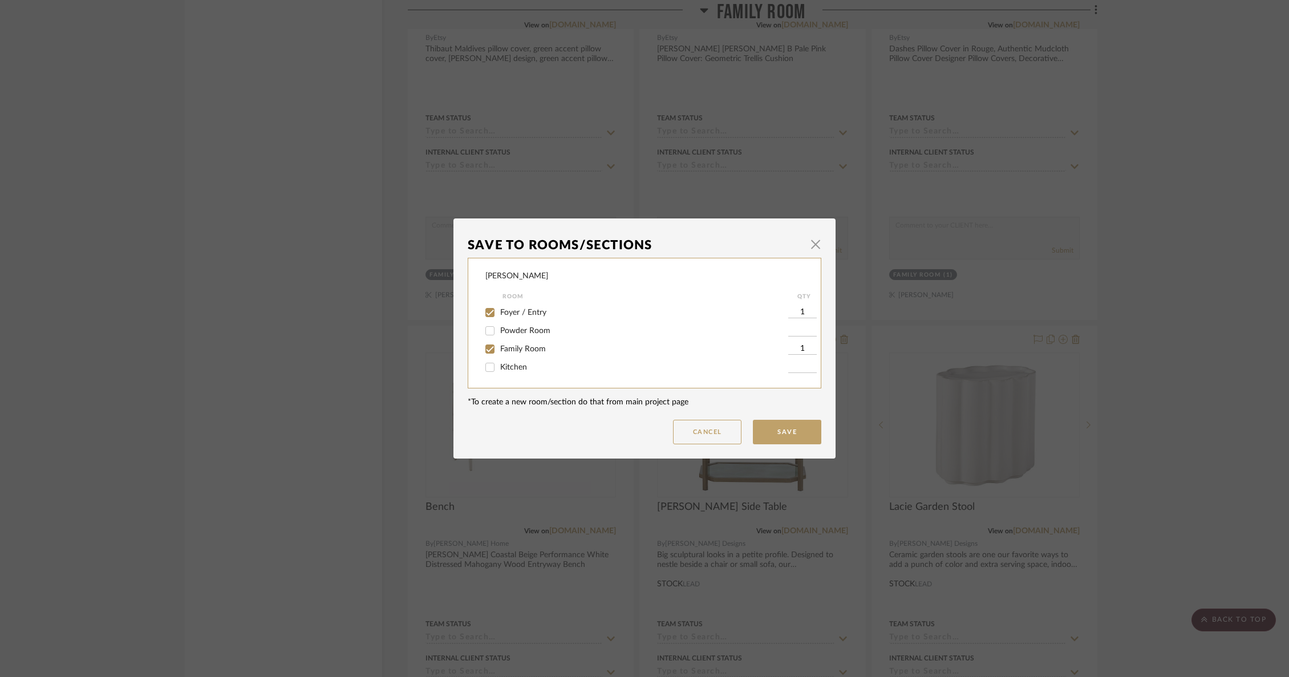
click at [499, 351] on input "Family Room" at bounding box center [490, 349] width 18 height 18
checkbox input "false"
click at [792, 429] on button "Save" at bounding box center [787, 432] width 68 height 25
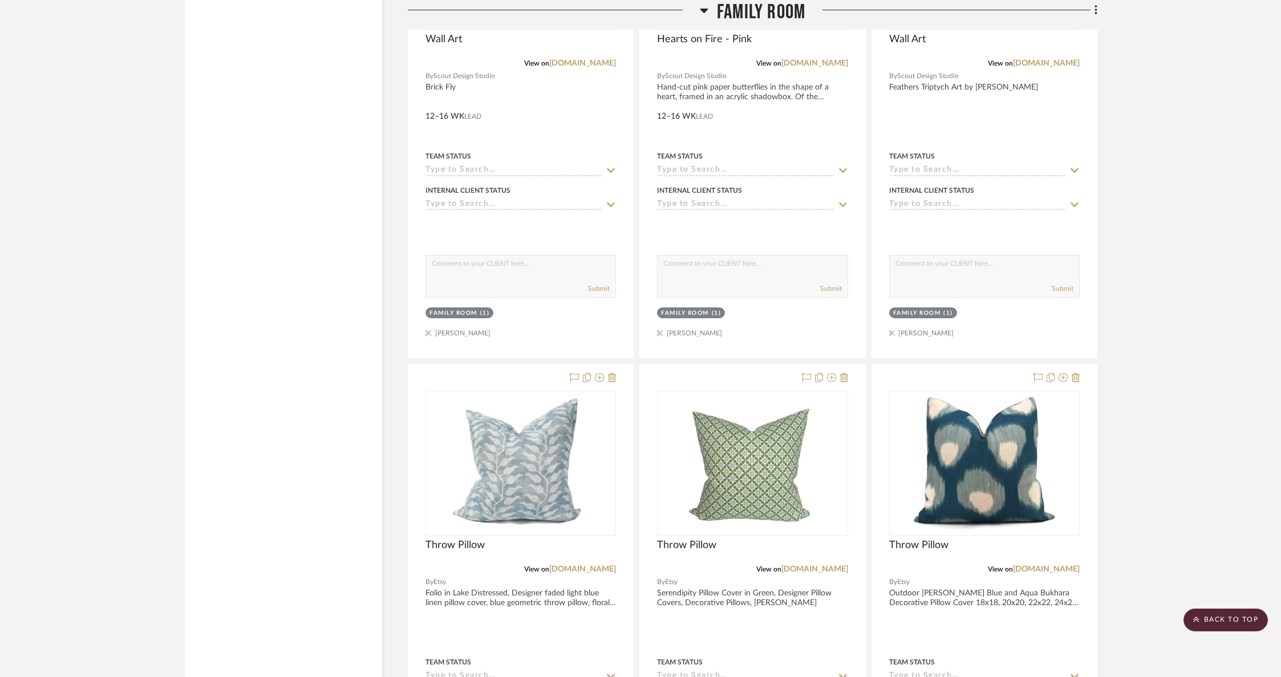
scroll to position [4435, 0]
